Goal: Information Seeking & Learning: Learn about a topic

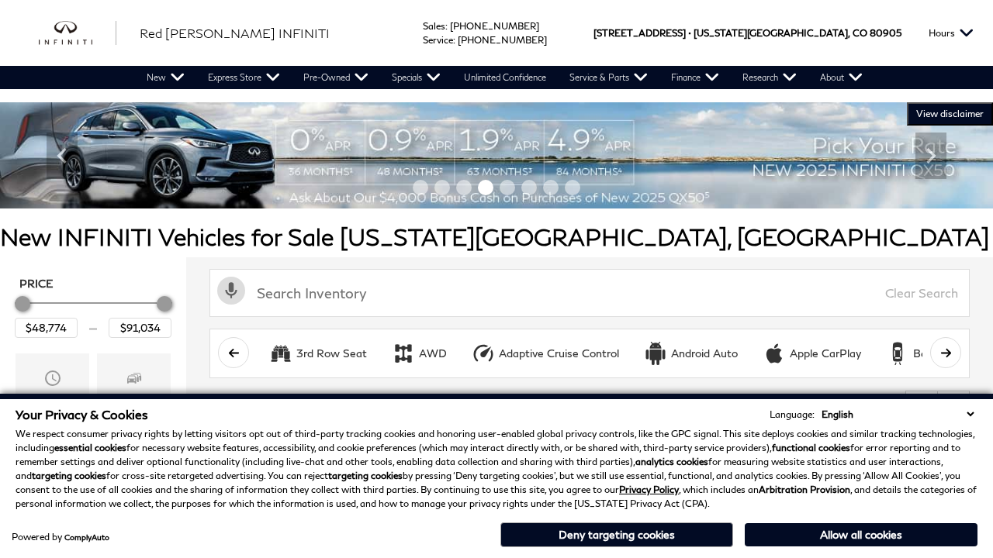
scroll to position [728, 0]
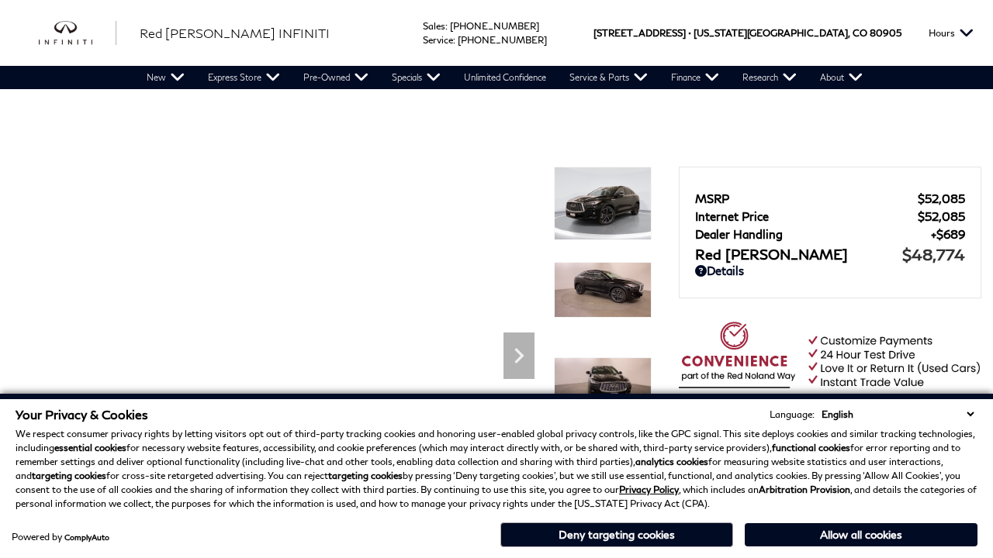
scroll to position [753, 0]
